Goal: Task Accomplishment & Management: Use online tool/utility

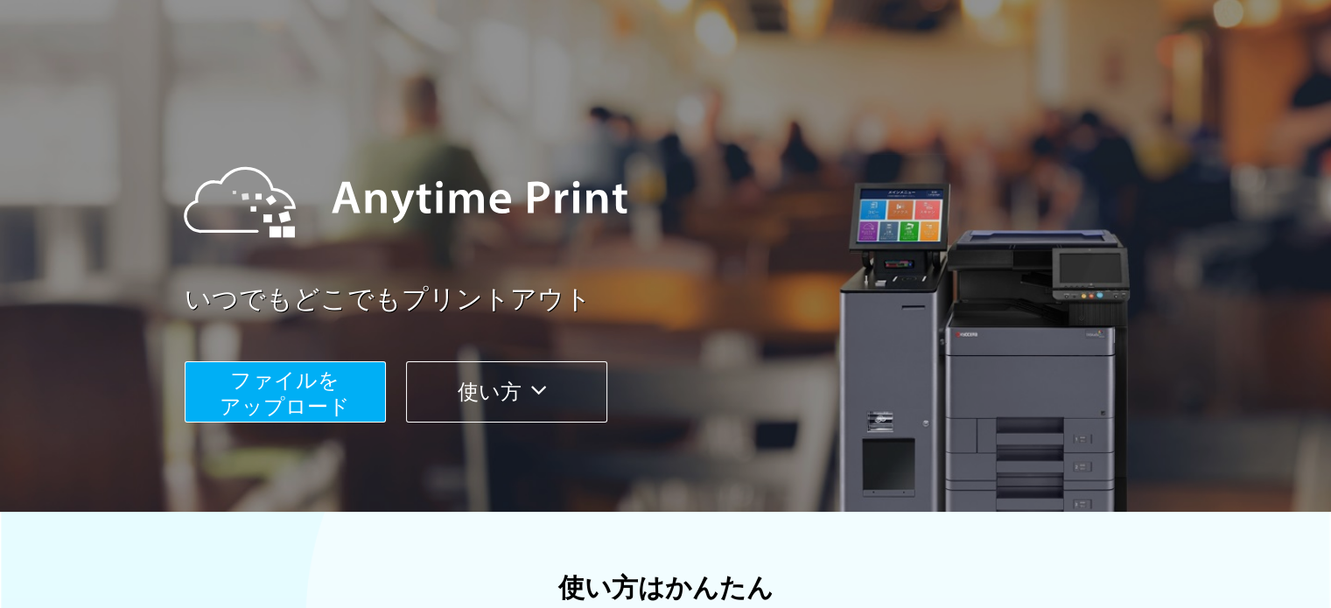
scroll to position [88, 0]
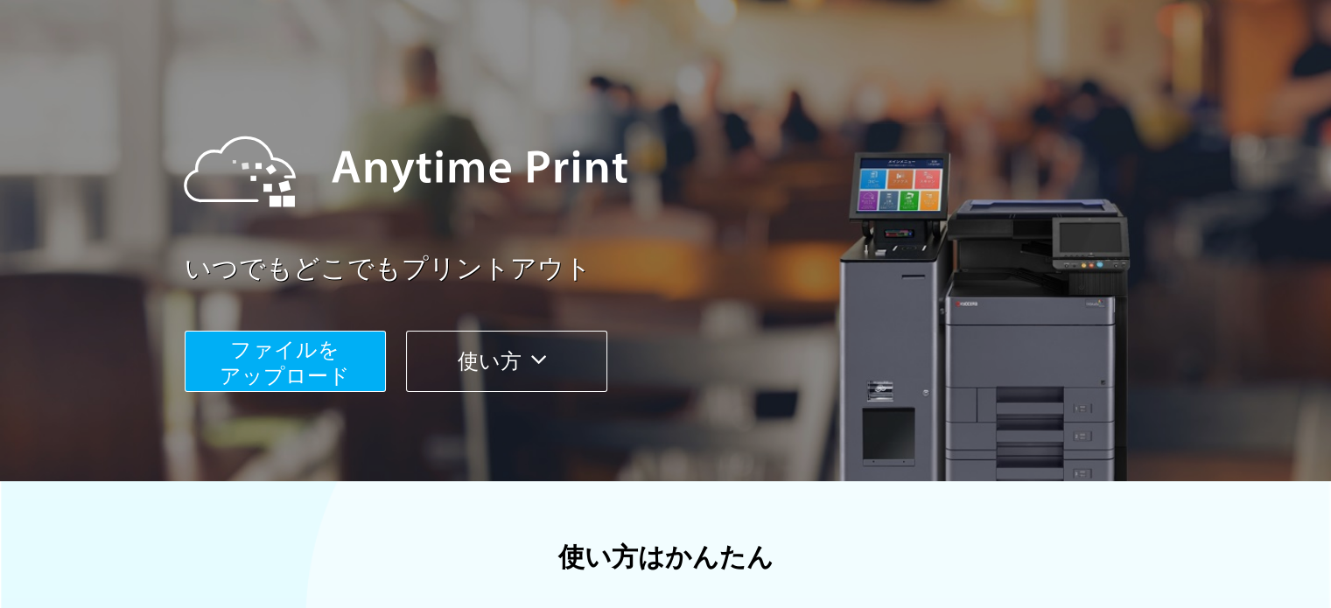
click at [333, 356] on span "ファイルを ​​アップロード" at bounding box center [285, 363] width 130 height 50
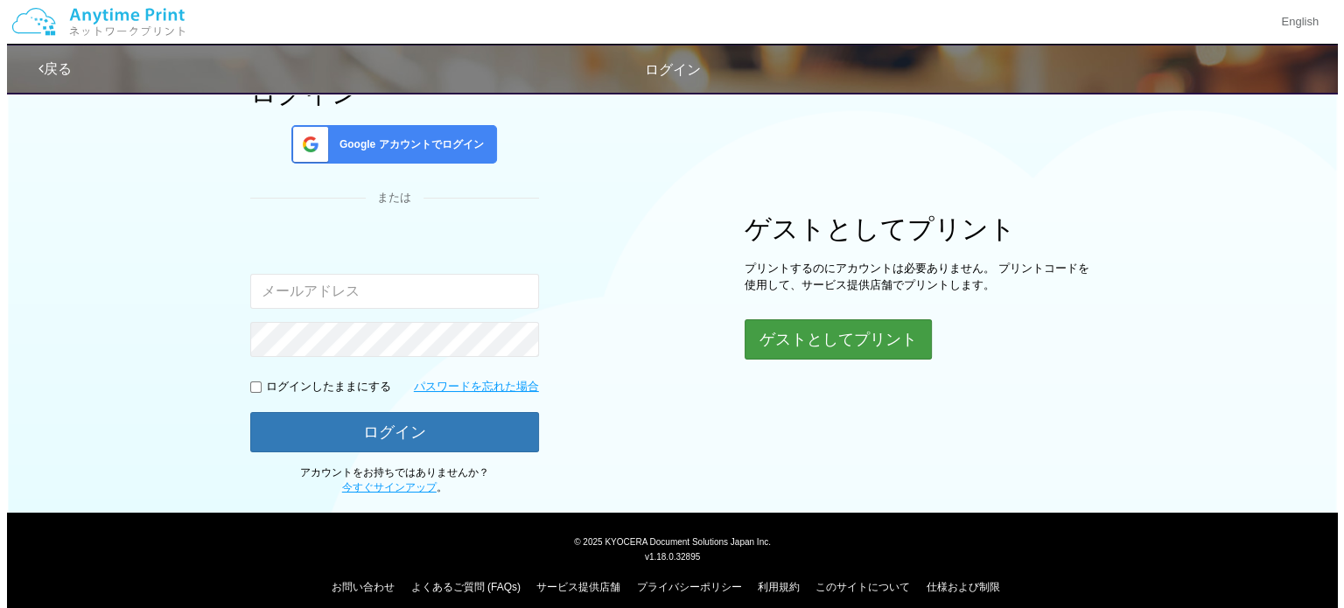
scroll to position [149, 0]
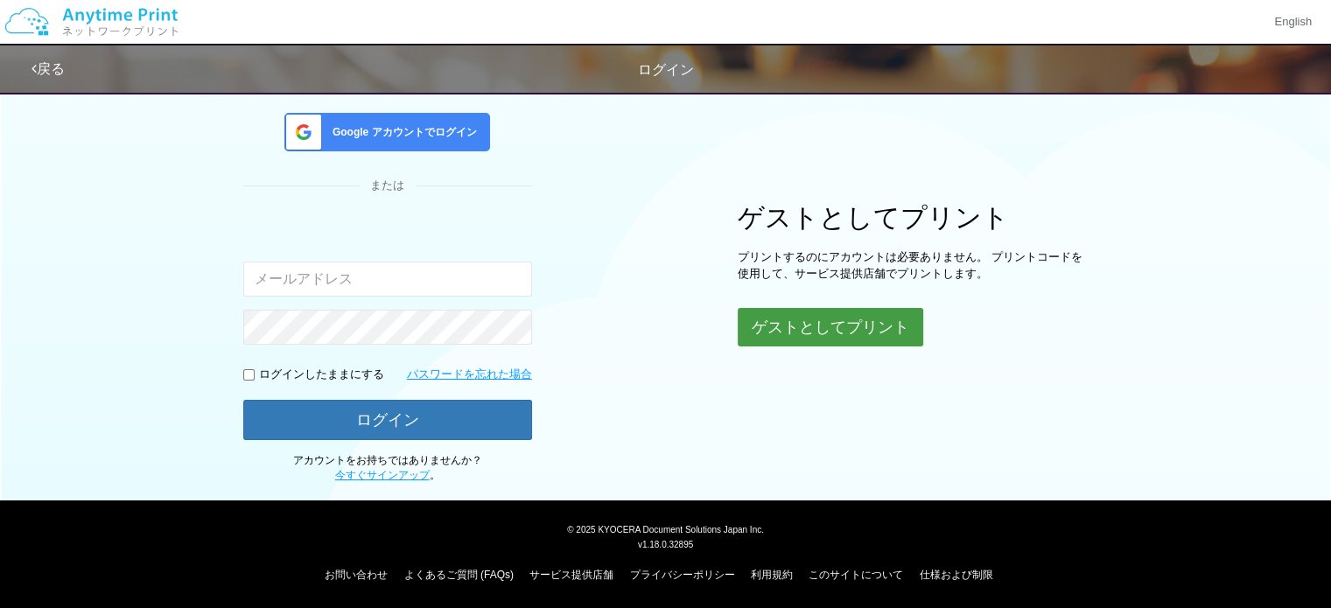
click at [788, 318] on button "ゲストとしてプリント" at bounding box center [831, 327] width 186 height 39
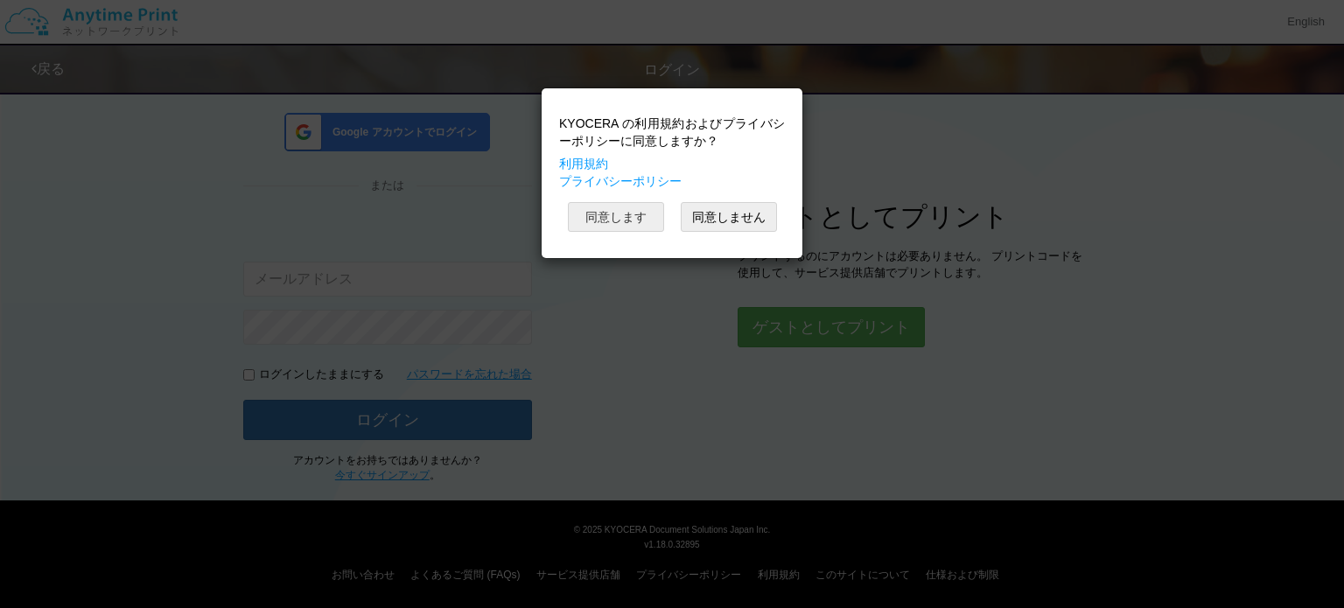
click at [628, 222] on button "同意します" at bounding box center [616, 217] width 96 height 30
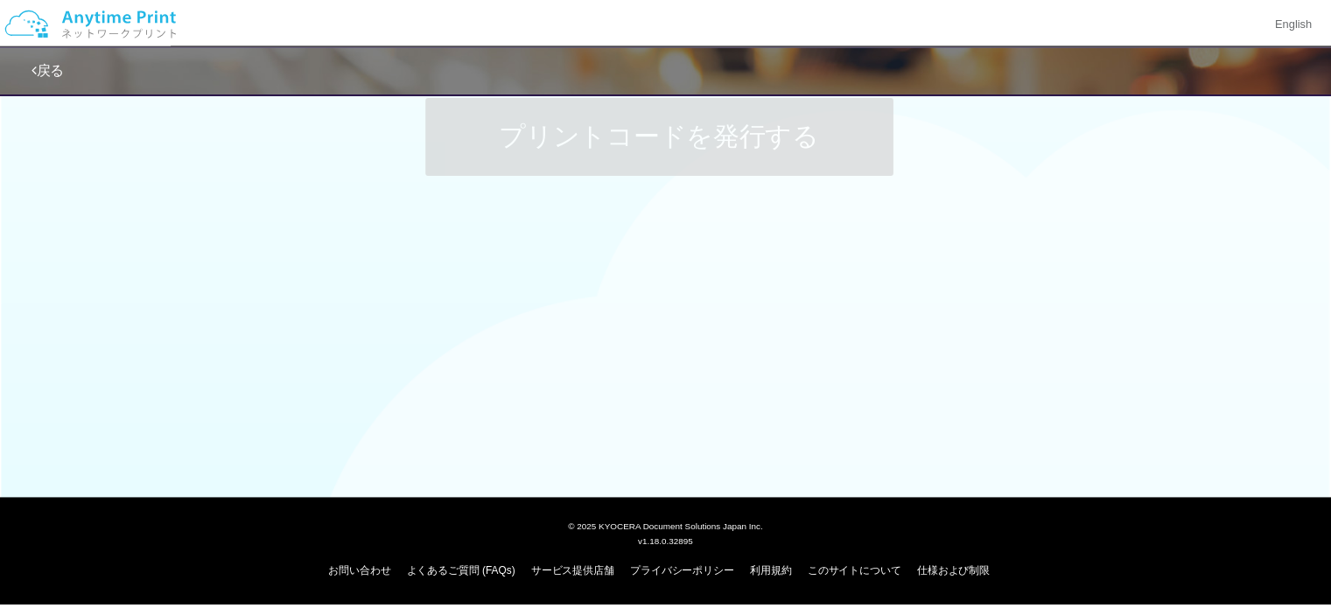
scroll to position [149, 0]
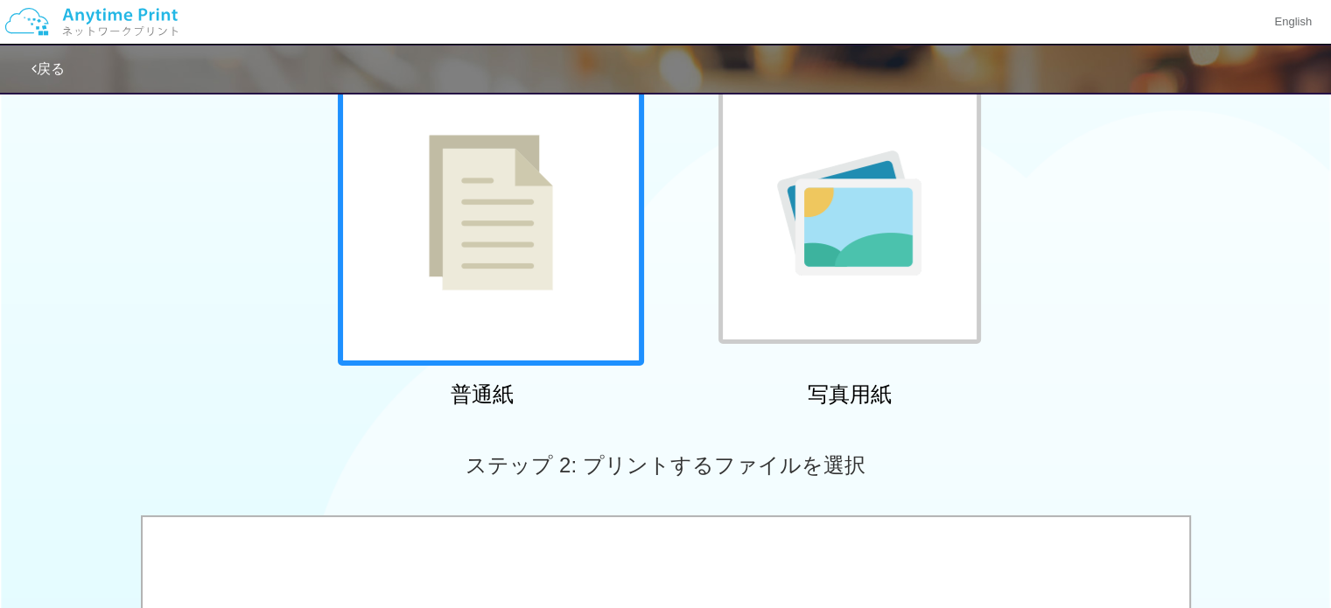
click at [535, 298] on div at bounding box center [491, 213] width 306 height 306
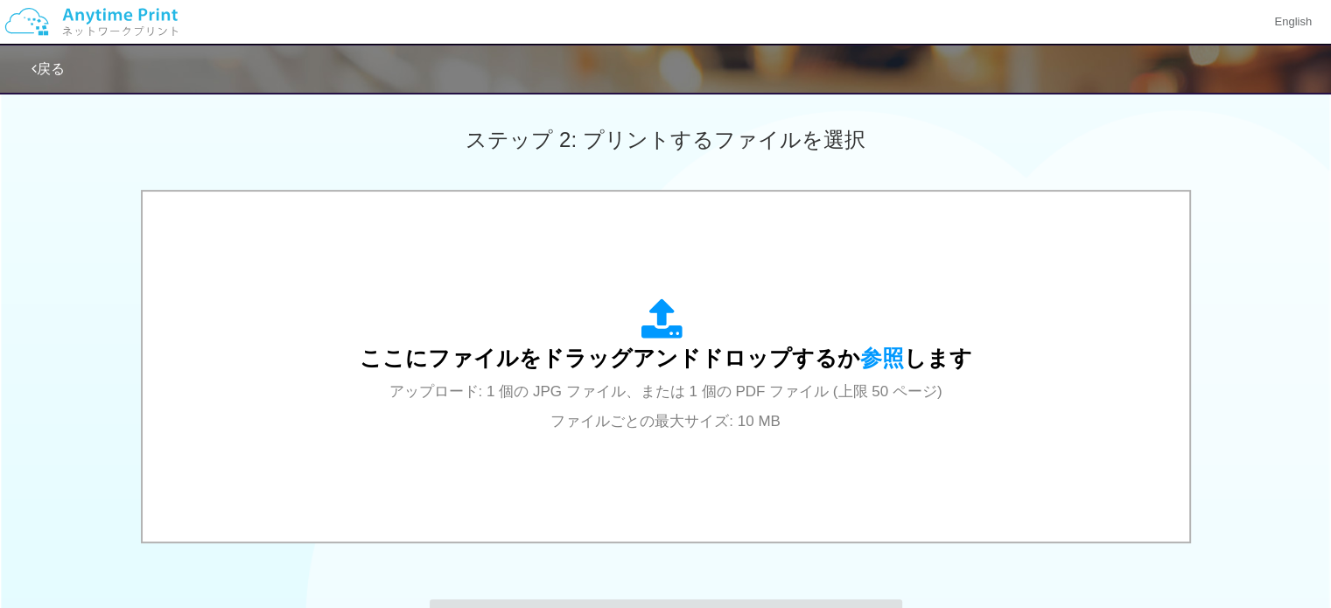
scroll to position [499, 0]
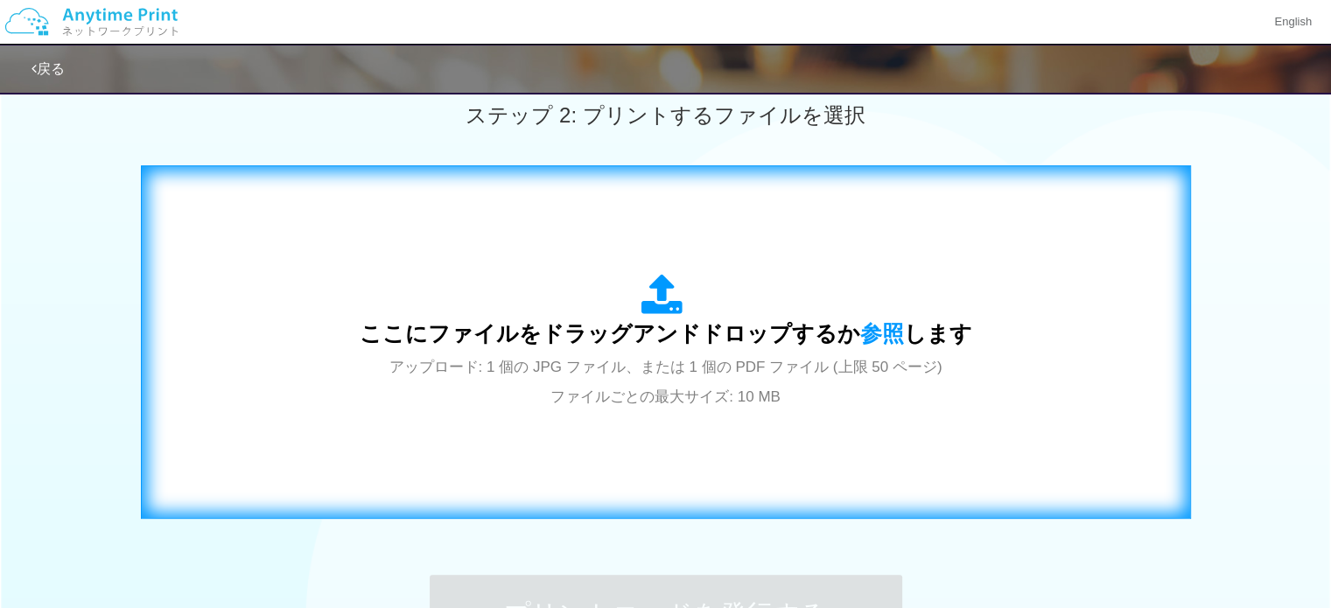
click at [671, 363] on span "アップロード: 1 個の JPG ファイル、または 1 個の PDF ファイル (上限 50 ページ) ファイルごとの最大サイズ: 10 MB" at bounding box center [665, 382] width 553 height 46
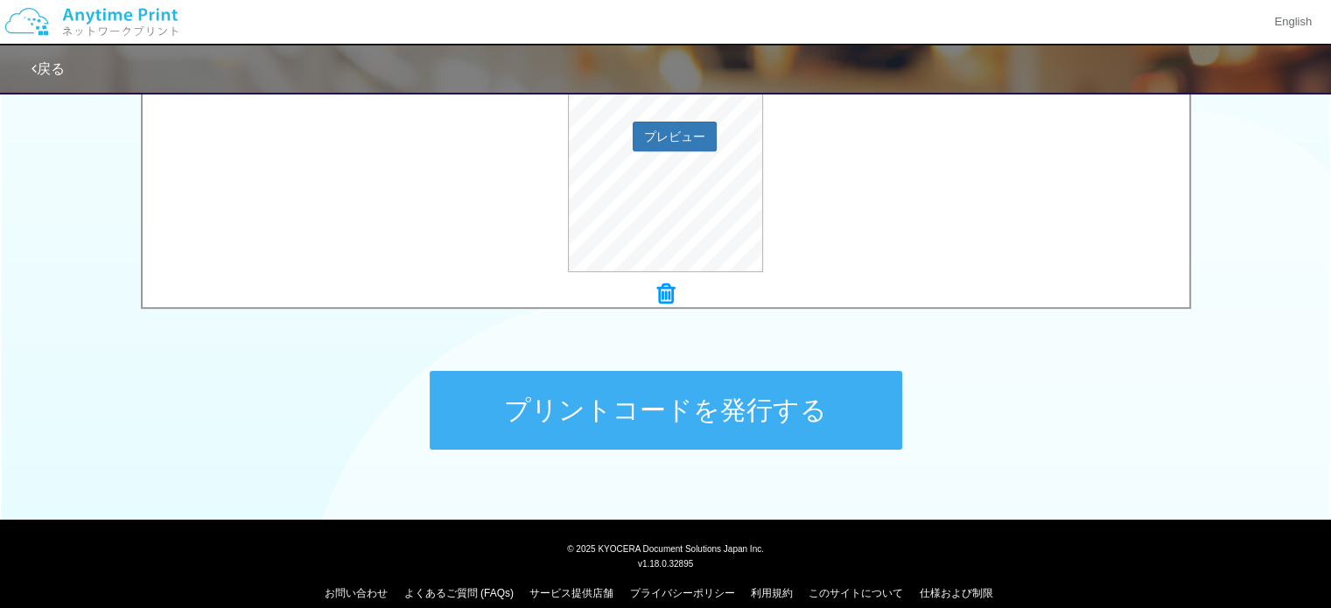
scroll to position [722, 0]
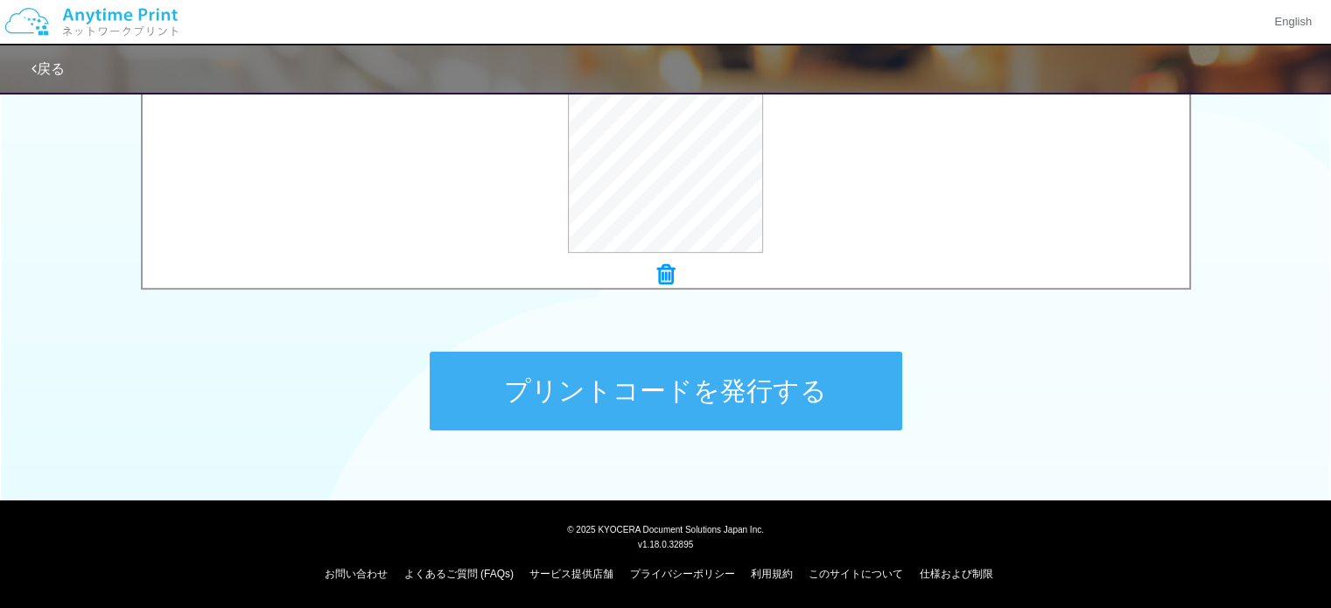
click at [619, 368] on button "プリントコードを発行する" at bounding box center [666, 391] width 473 height 79
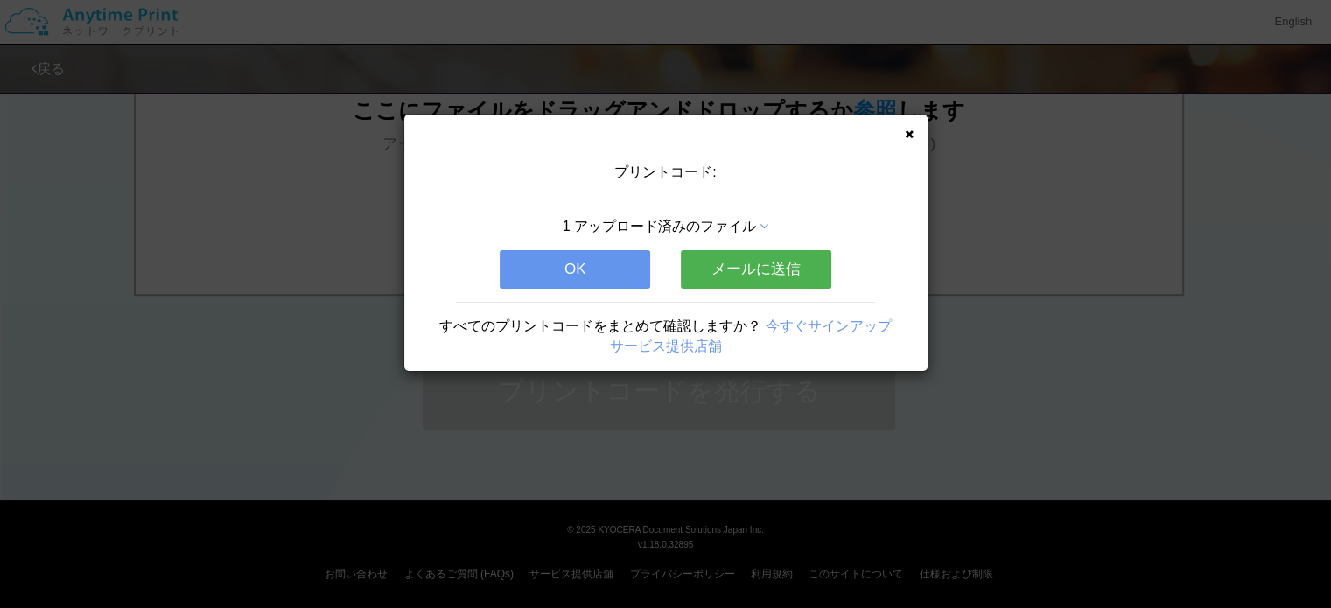
scroll to position [0, 0]
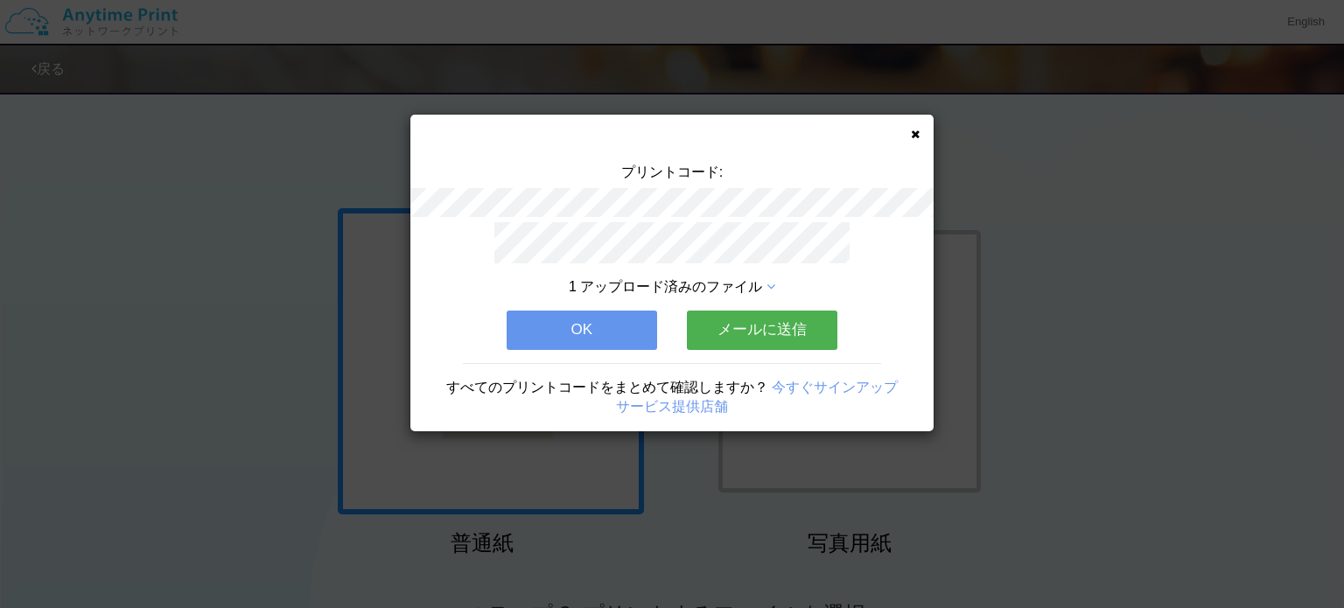
click at [607, 332] on button "OK" at bounding box center [582, 330] width 151 height 39
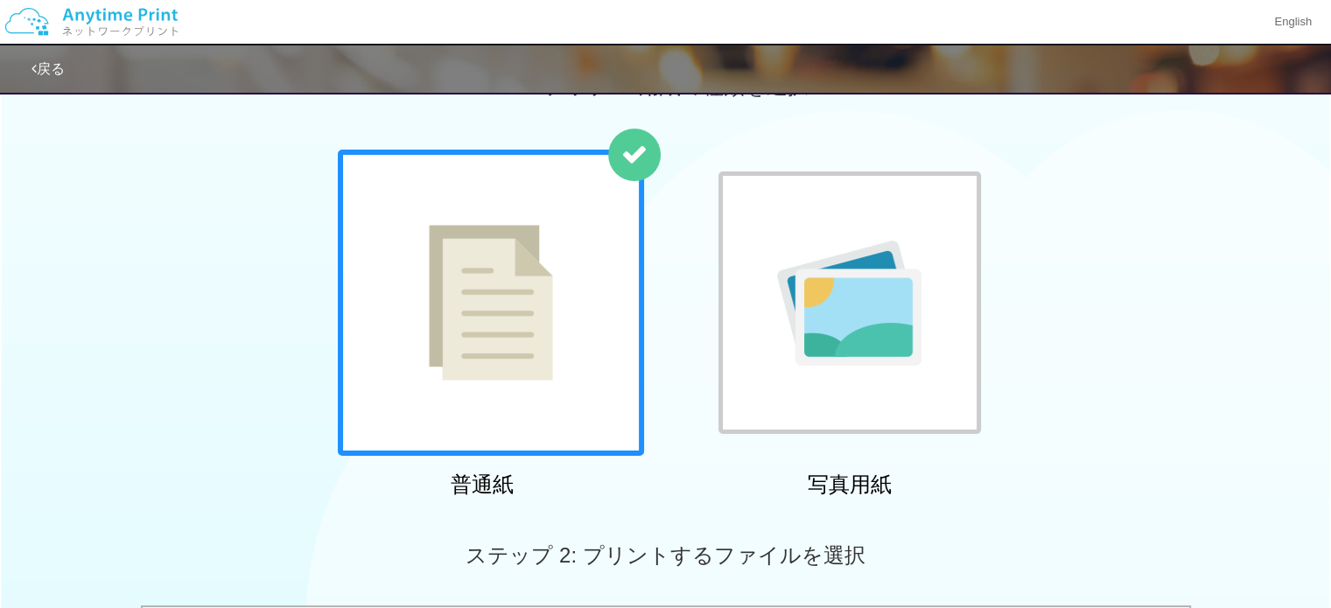
scroll to position [263, 0]
